Goal: Task Accomplishment & Management: Use online tool/utility

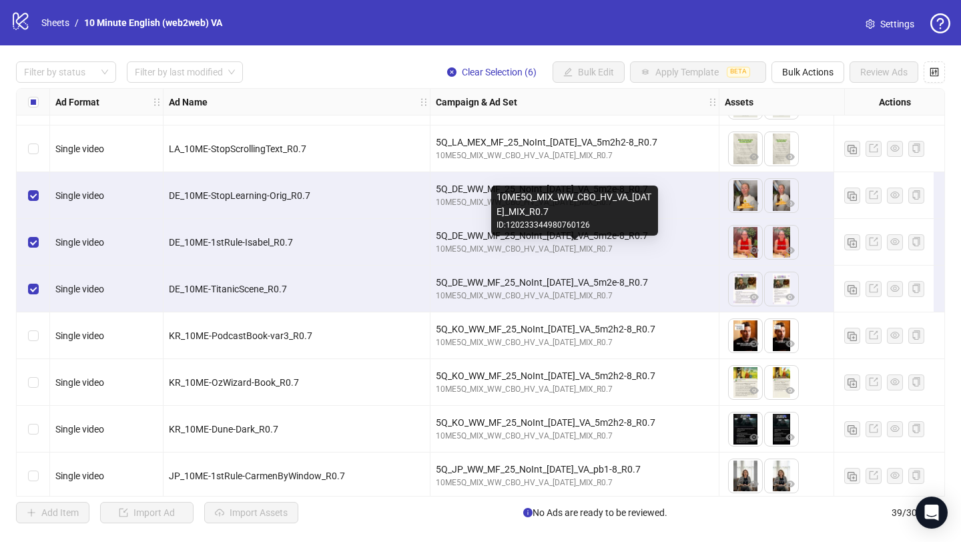
scroll to position [1447, 0]
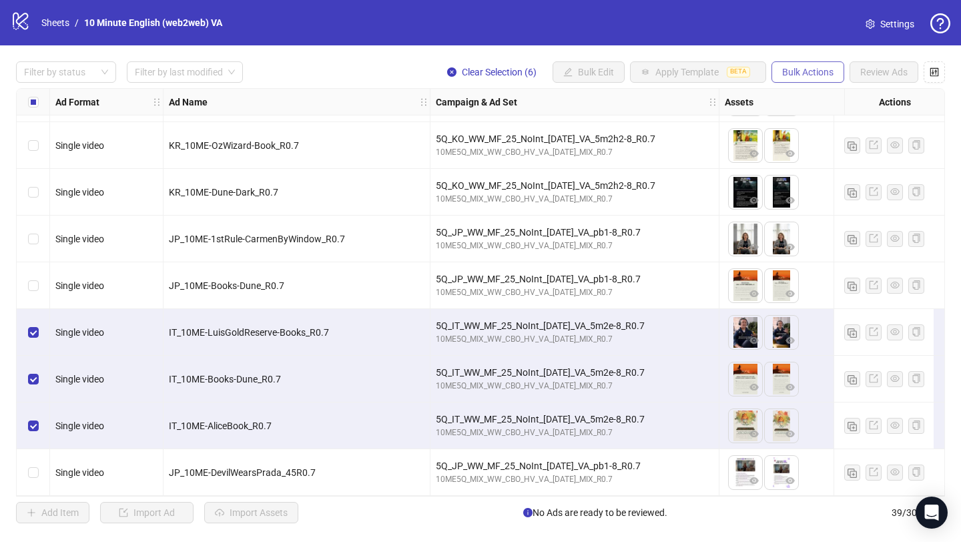
click at [794, 67] on span "Bulk Actions" at bounding box center [807, 72] width 51 height 11
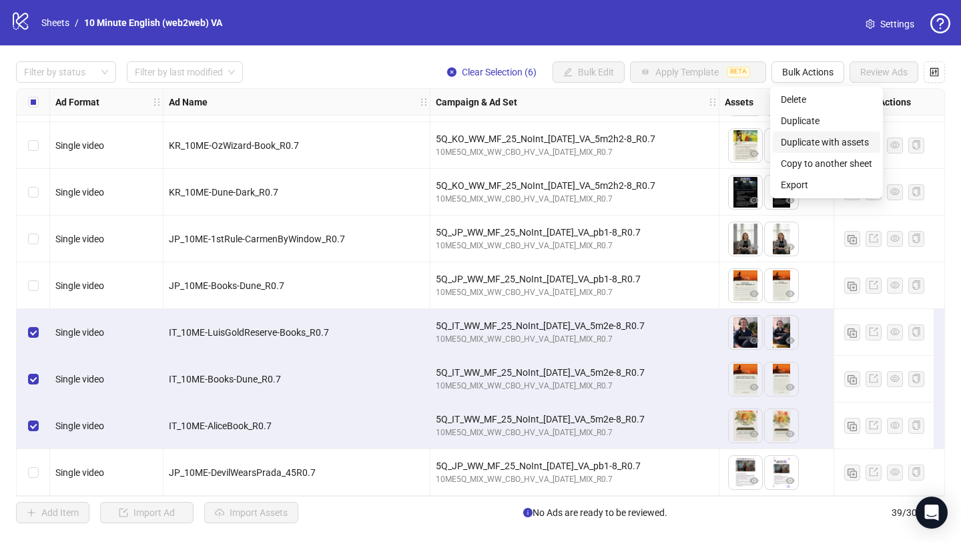
click at [816, 145] on span "Duplicate with assets" at bounding box center [826, 142] width 91 height 15
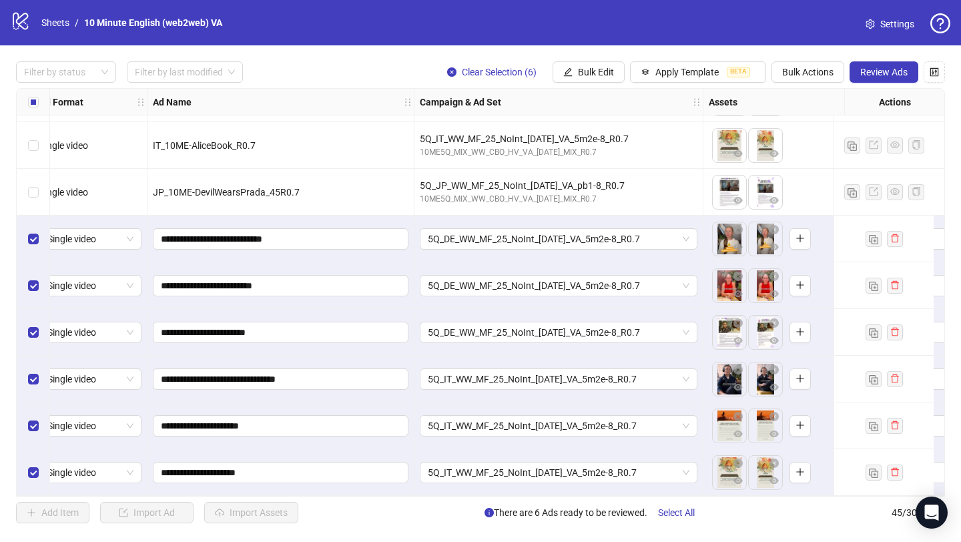
scroll to position [1727, 17]
click at [593, 234] on span "5Q_DE_WW_MF_25_NoInt_[DATE]_VA_5m2e-8_R0.7" at bounding box center [558, 239] width 262 height 20
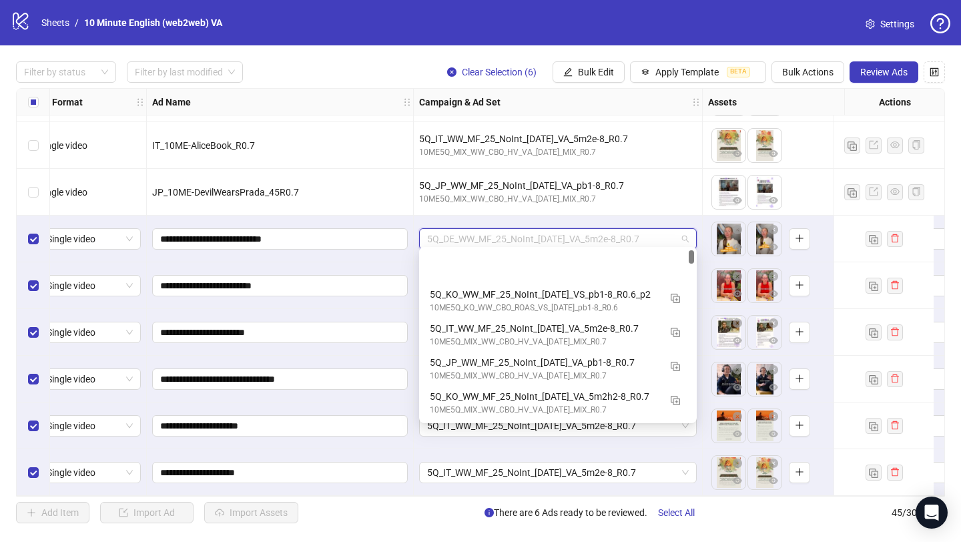
scroll to position [67, 0]
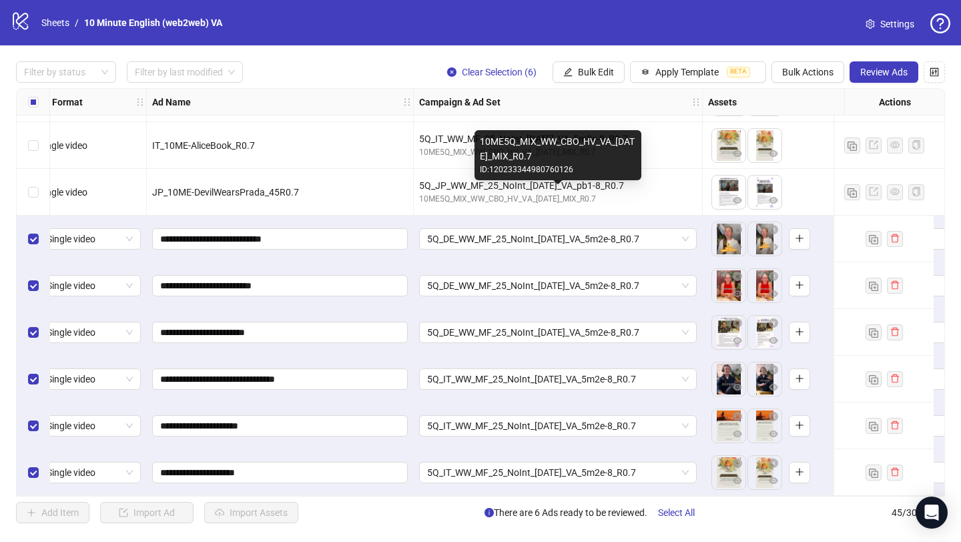
click at [675, 199] on div "10ME5Q_MIX_WW_CBO_HV_VA_[DATE]_MIX_R0.7" at bounding box center [558, 199] width 278 height 13
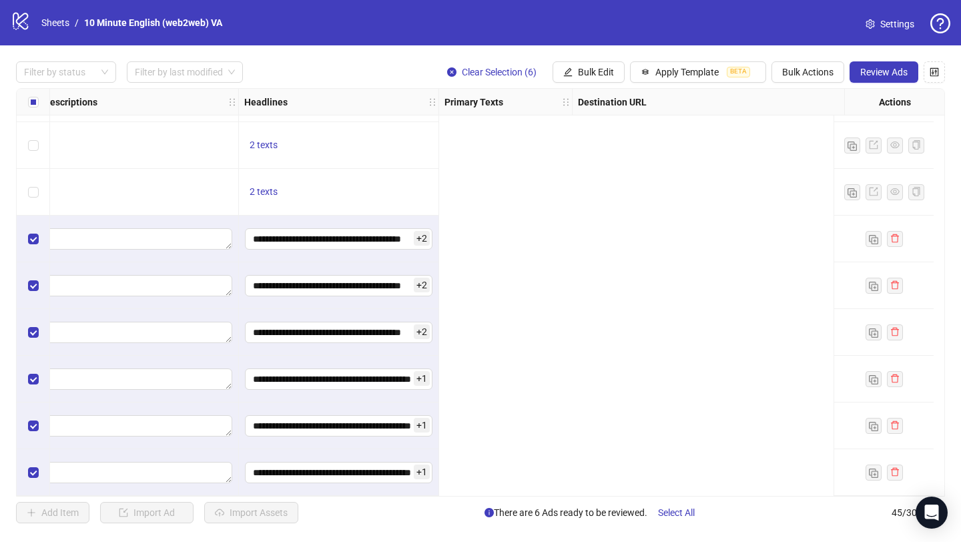
scroll to position [1727, 0]
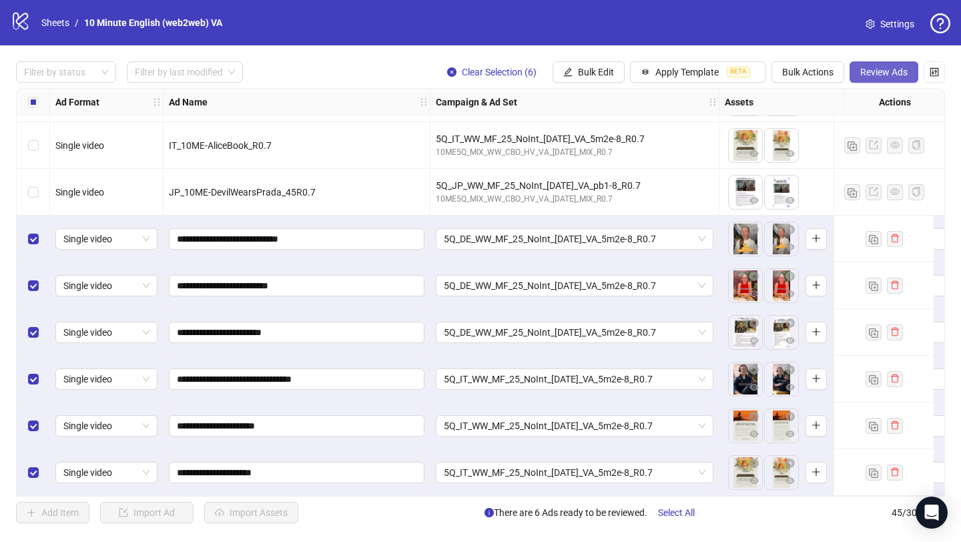
click at [875, 71] on span "Review Ads" at bounding box center [883, 72] width 47 height 11
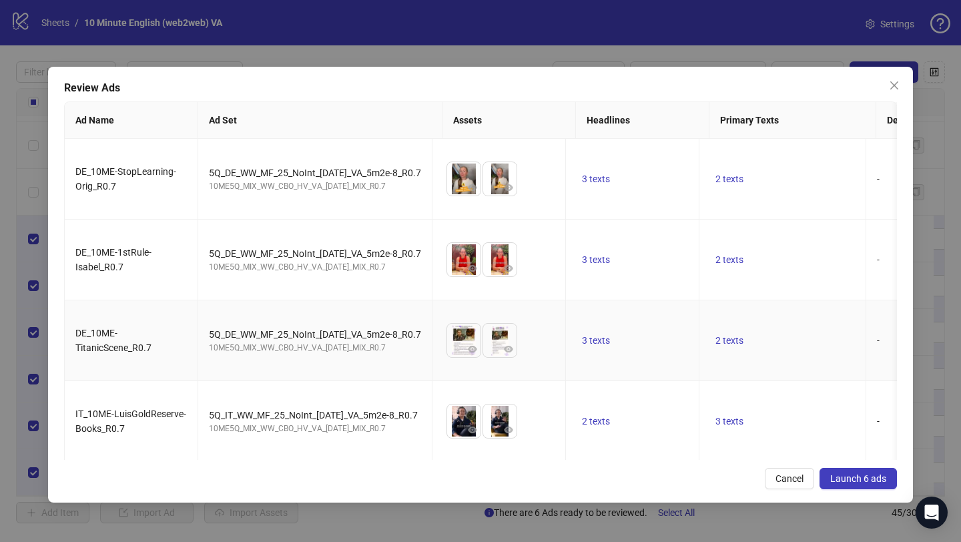
scroll to position [164, 0]
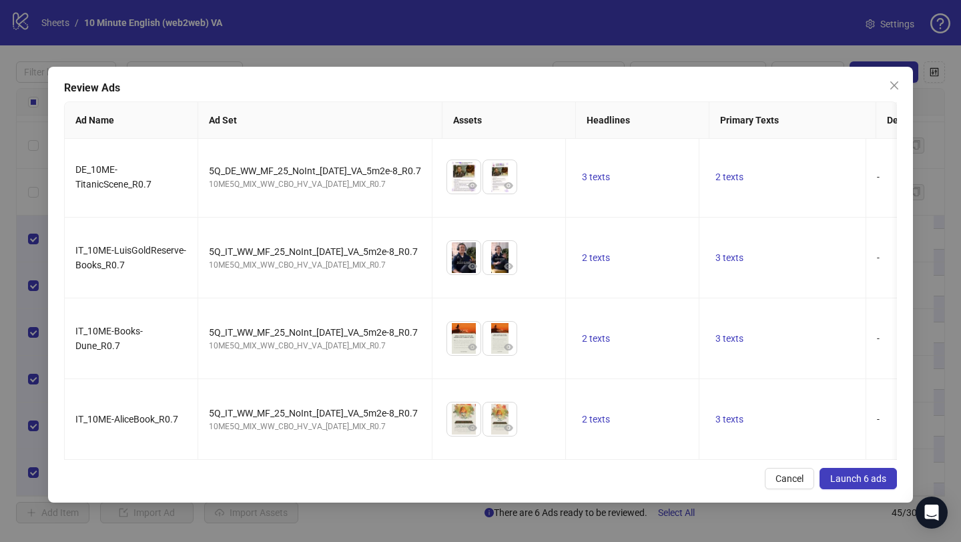
click at [886, 478] on span "Launch 6 ads" at bounding box center [858, 478] width 56 height 11
